Goal: Information Seeking & Learning: Learn about a topic

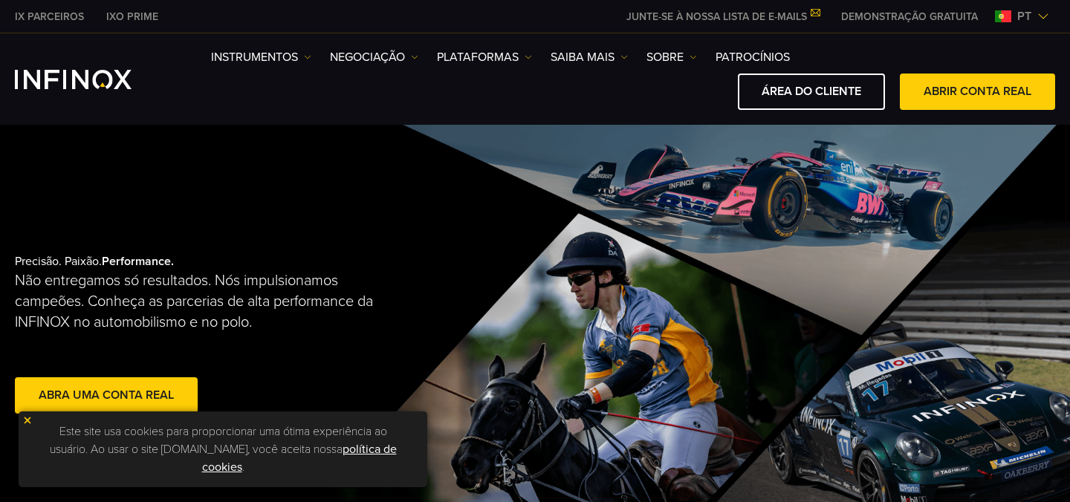
click at [30, 422] on img at bounding box center [27, 420] width 10 height 10
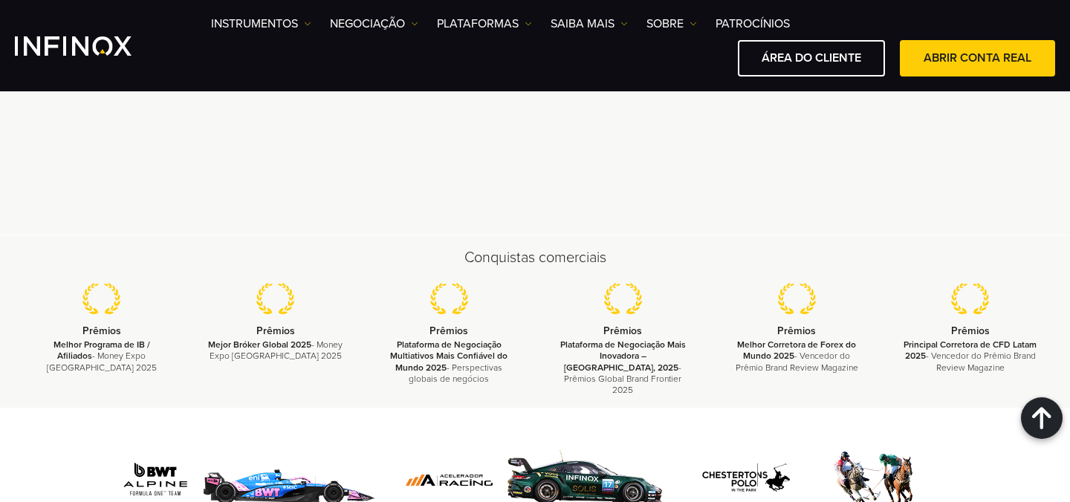
scroll to position [4492, 0]
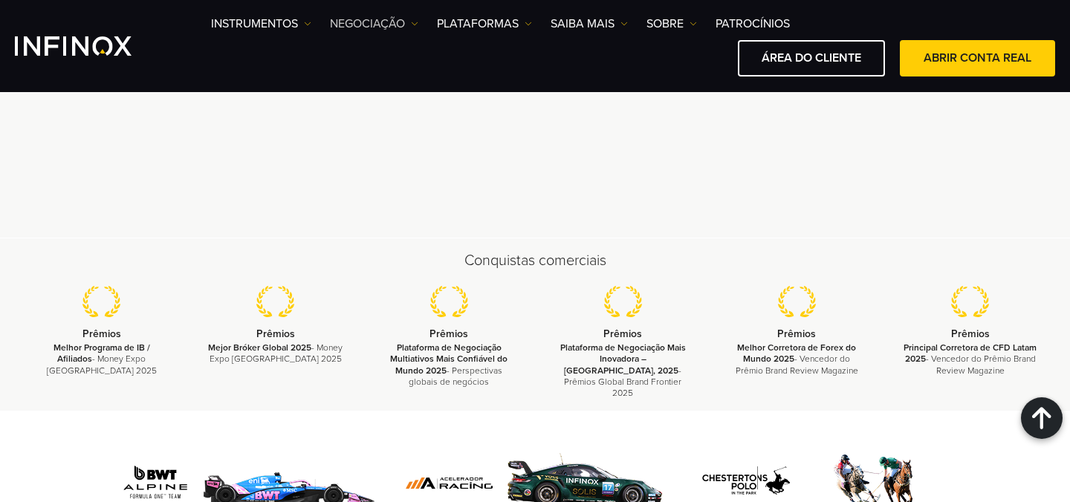
click at [385, 21] on link "NEGOCIAÇÃO" at bounding box center [374, 24] width 88 height 18
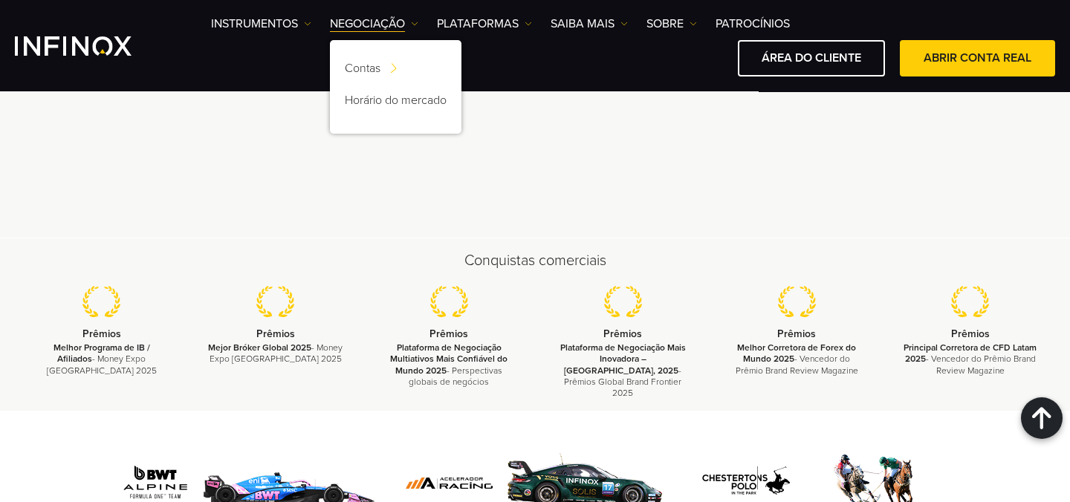
scroll to position [0, 0]
click at [479, 17] on link "PLATAFORMAS" at bounding box center [484, 24] width 95 height 18
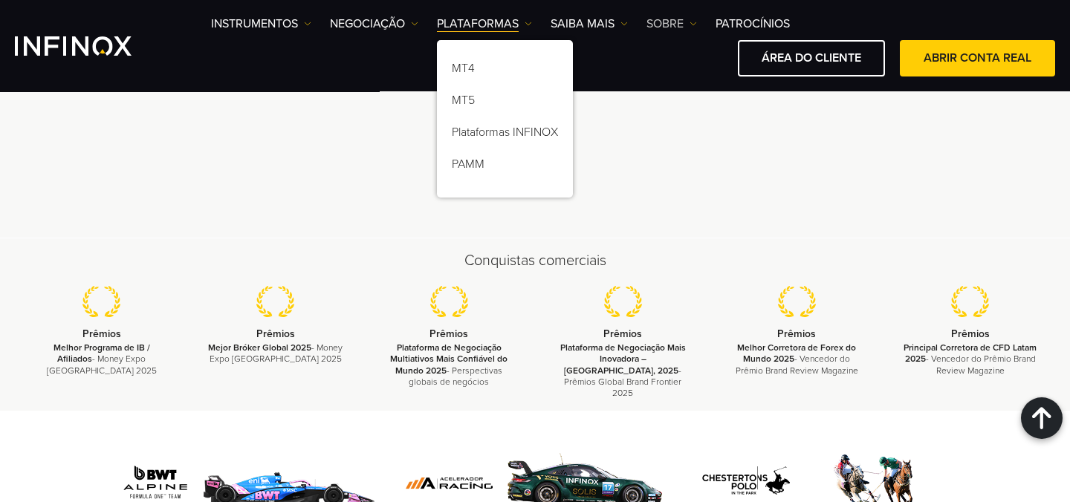
click at [671, 26] on link "SOBRE" at bounding box center [671, 24] width 51 height 18
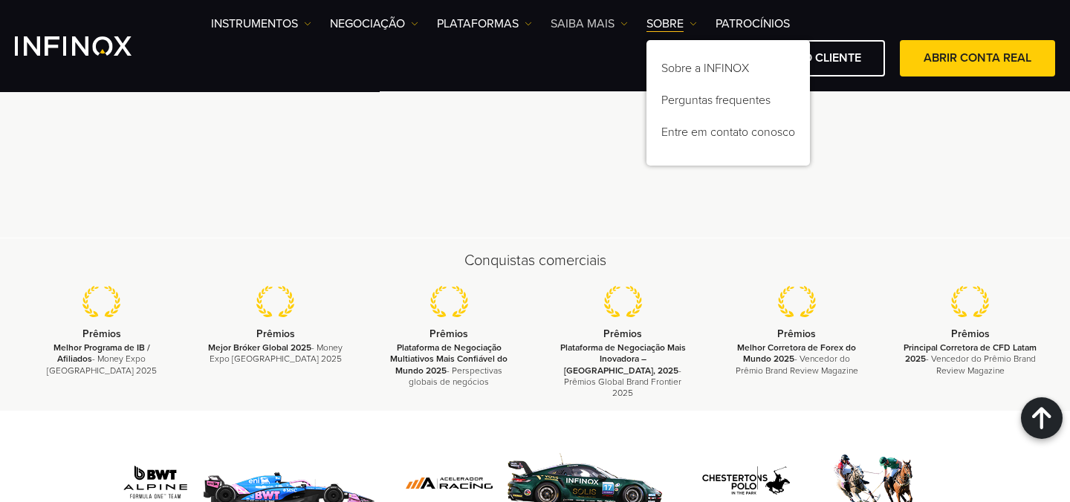
click at [585, 27] on link "Saiba mais" at bounding box center [588, 24] width 77 height 18
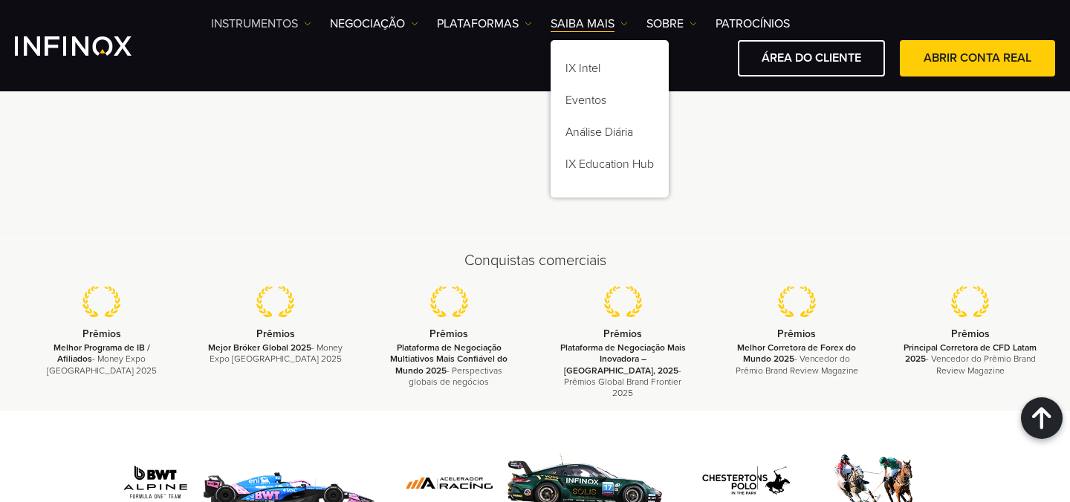
click at [284, 27] on link "Instrumentos" at bounding box center [261, 24] width 100 height 18
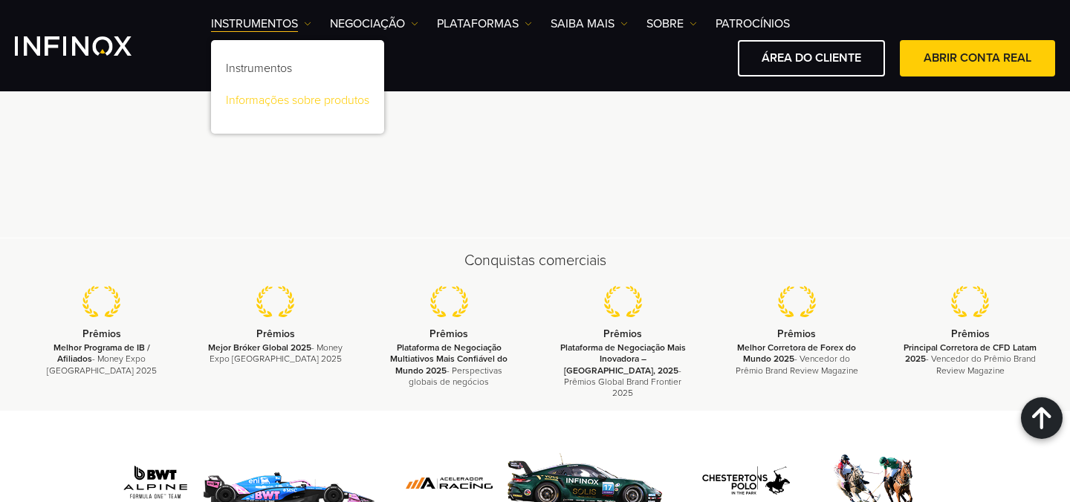
click at [275, 97] on link "Informações sobre produtos" at bounding box center [297, 103] width 173 height 32
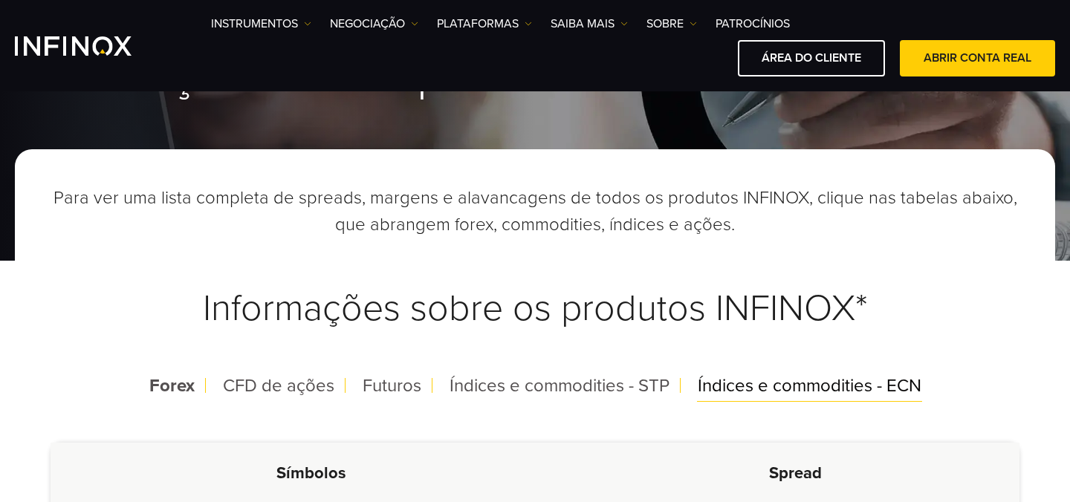
scroll to position [140, 0]
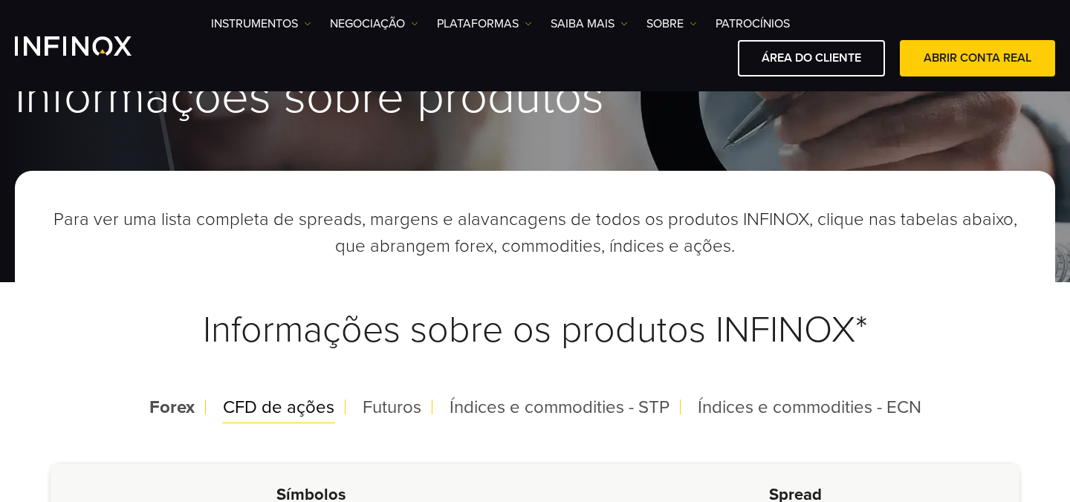
click at [246, 414] on span "CFD de ações" at bounding box center [278, 408] width 111 height 22
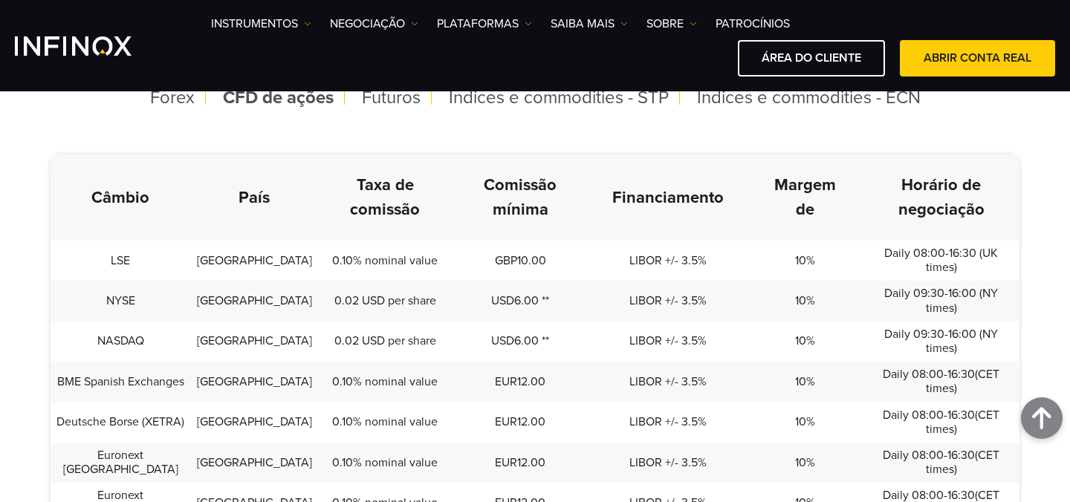
scroll to position [444, 0]
